Goal: Task Accomplishment & Management: Manage account settings

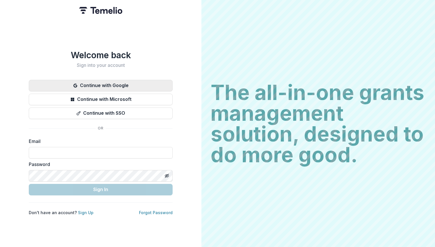
click at [120, 83] on button "Continue with Google" at bounding box center [101, 86] width 144 height 12
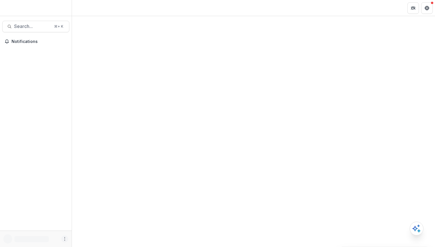
click at [65, 239] on icon "More" at bounding box center [64, 238] width 5 height 5
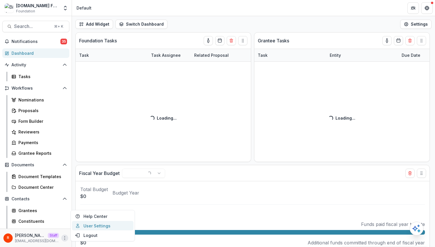
click at [100, 224] on link "User Settings" at bounding box center [103, 225] width 62 height 9
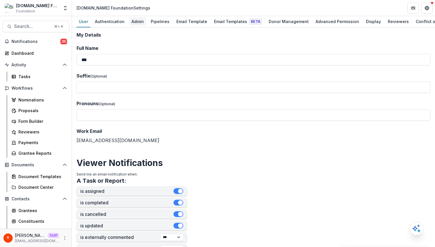
click at [144, 19] on div "Admin" at bounding box center [137, 21] width 17 height 8
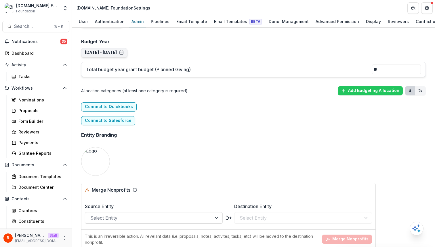
scroll to position [363, 0]
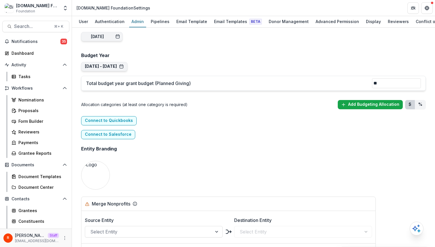
click at [365, 103] on button "Add Budgeting Allocation" at bounding box center [370, 104] width 65 height 9
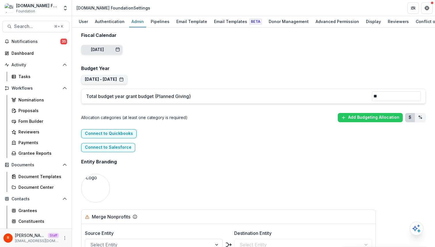
click at [120, 52] on div "Sep 8, 2024" at bounding box center [105, 49] width 29 height 5
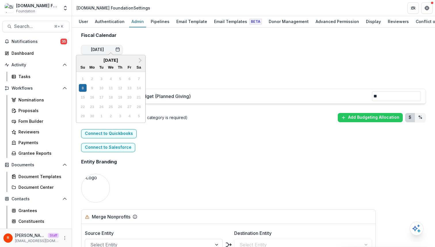
click at [182, 67] on h2 "Budget Year" at bounding box center [253, 68] width 345 height 5
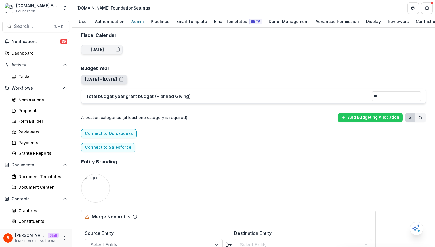
click at [127, 77] on button "Sep 1, 2025 - Aug 31, 2026 Navigate Years Sep 1, 2020 - Aug 31, 2021 Copy Sep 1…" at bounding box center [104, 79] width 46 height 9
click at [117, 82] on button "Sep 1, 2025 - Aug 31, 2026" at bounding box center [104, 79] width 39 height 5
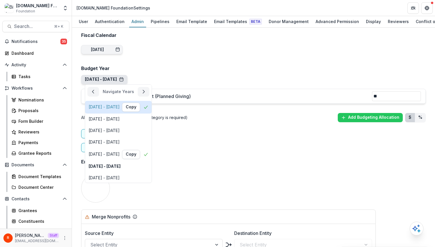
click at [120, 109] on div "Sep 1, 2020 - Aug 31, 2021" at bounding box center [104, 106] width 31 height 5
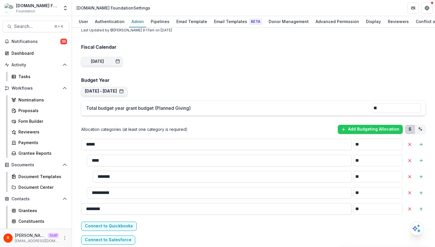
scroll to position [337, 0]
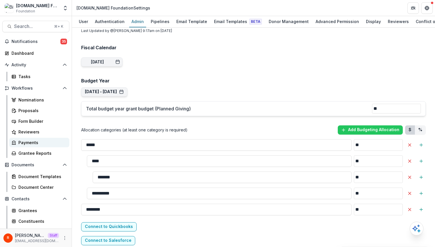
click at [35, 140] on div "Payments" at bounding box center [41, 142] width 46 height 6
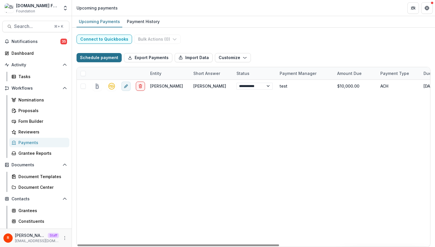
click at [99, 57] on button "Schedule payment" at bounding box center [99, 57] width 45 height 9
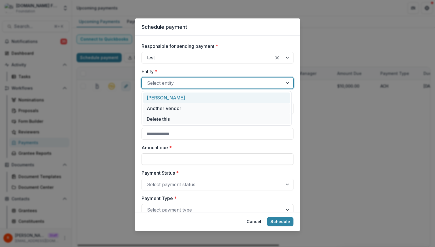
click at [163, 86] on div at bounding box center [212, 83] width 131 height 8
click at [162, 97] on div "Raj Kumar" at bounding box center [216, 97] width 147 height 11
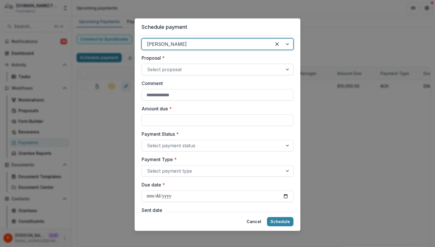
click at [168, 67] on div at bounding box center [212, 69] width 131 height 8
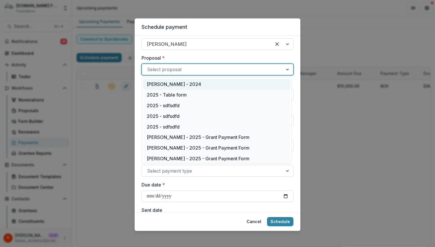
click at [168, 88] on div "Raj Kumar - 2024" at bounding box center [216, 84] width 147 height 11
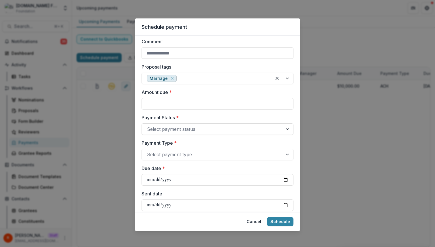
scroll to position [142, 0]
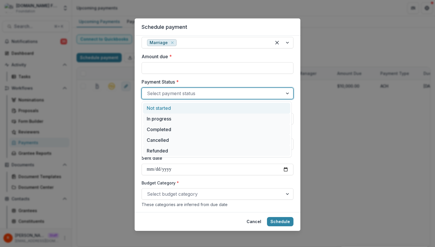
click at [165, 91] on div at bounding box center [212, 93] width 131 height 8
click at [165, 106] on div "Not started" at bounding box center [216, 108] width 147 height 11
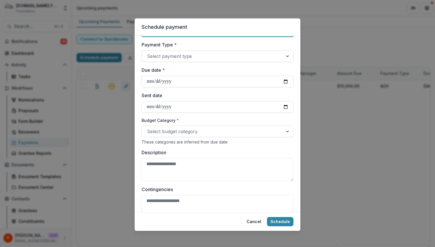
scroll to position [205, 0]
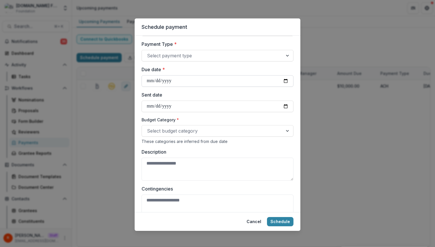
click at [150, 80] on input "Due date *" at bounding box center [218, 81] width 152 height 12
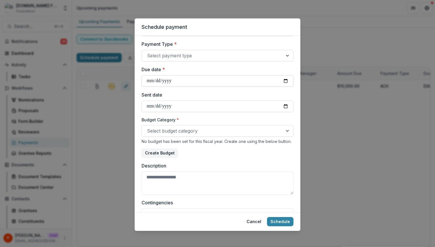
type input "**********"
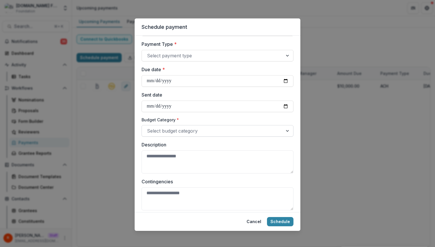
click at [163, 132] on div at bounding box center [212, 131] width 131 height 8
click at [326, 116] on div "**********" at bounding box center [217, 123] width 435 height 247
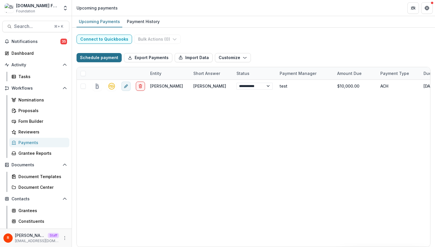
click at [112, 56] on button "Schedule payment" at bounding box center [99, 57] width 45 height 9
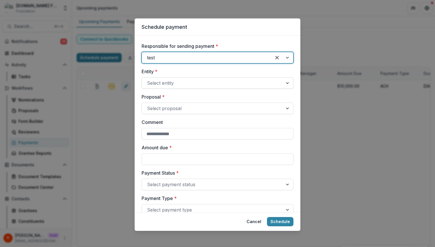
click at [169, 81] on div at bounding box center [212, 83] width 131 height 8
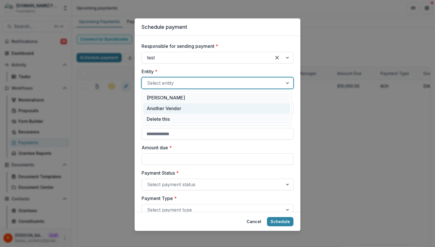
click at [174, 105] on div "Another Vendor" at bounding box center [216, 108] width 147 height 11
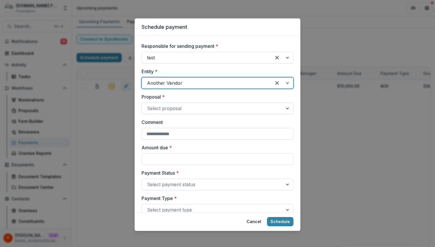
click at [171, 104] on div at bounding box center [212, 108] width 131 height 8
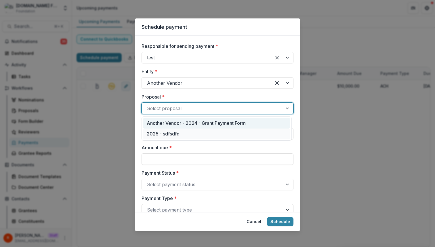
click at [171, 120] on div "Another Vendor - 2024 - Grant Payment Form" at bounding box center [216, 123] width 147 height 11
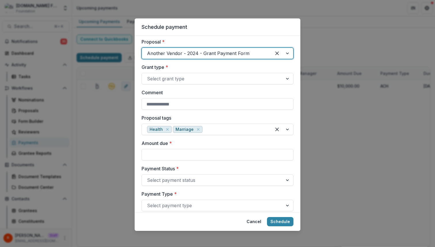
scroll to position [58, 0]
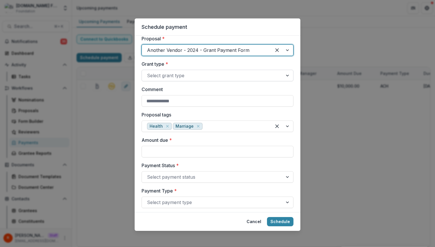
drag, startPoint x: 181, startPoint y: 71, endPoint x: 181, endPoint y: 78, distance: 6.9
click at [181, 71] on div "Select grant type" at bounding box center [212, 75] width 141 height 9
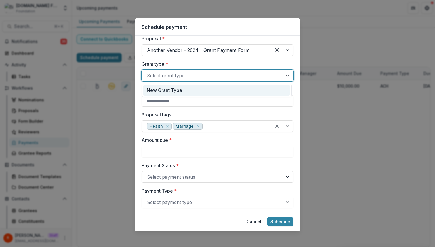
click at [181, 89] on div "New Grant Type" at bounding box center [216, 90] width 147 height 11
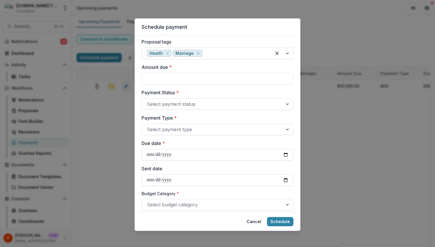
scroll to position [137, 0]
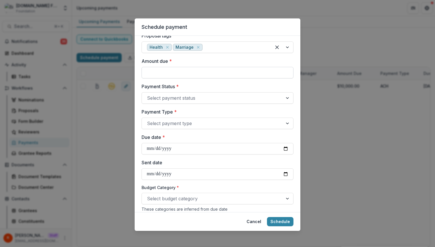
click at [172, 68] on input "Amount due *" at bounding box center [218, 73] width 152 height 12
type input "****"
click at [158, 98] on div at bounding box center [212, 98] width 131 height 8
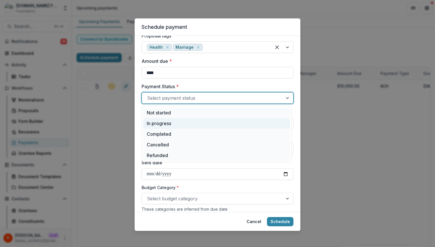
click at [159, 119] on div "In progress" at bounding box center [216, 123] width 147 height 11
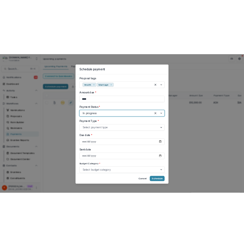
scroll to position [130, 0]
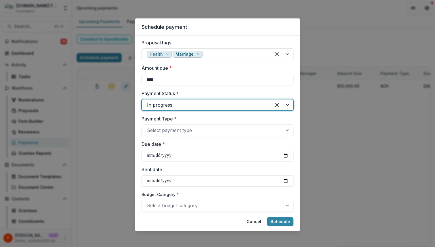
click at [214, 93] on label "Payment Status *" at bounding box center [216, 93] width 148 height 7
click at [148, 101] on input "Payment Status *" at bounding box center [147, 104] width 1 height 7
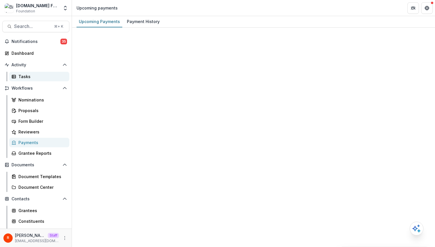
click at [37, 78] on div "Tasks" at bounding box center [41, 76] width 46 height 6
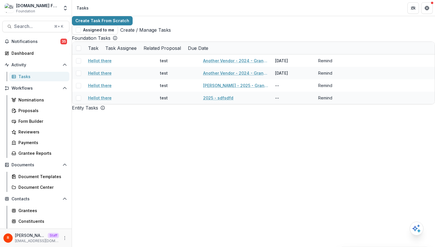
click at [171, 26] on link "Create / Manage Tasks" at bounding box center [145, 29] width 51 height 7
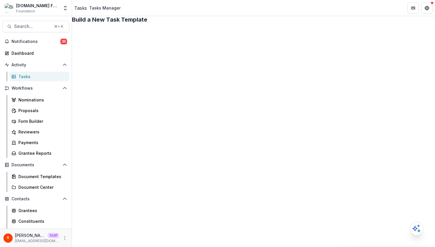
copy div "By Temelio View Make a Copy Create Task From Template"
